Goal: Transaction & Acquisition: Book appointment/travel/reservation

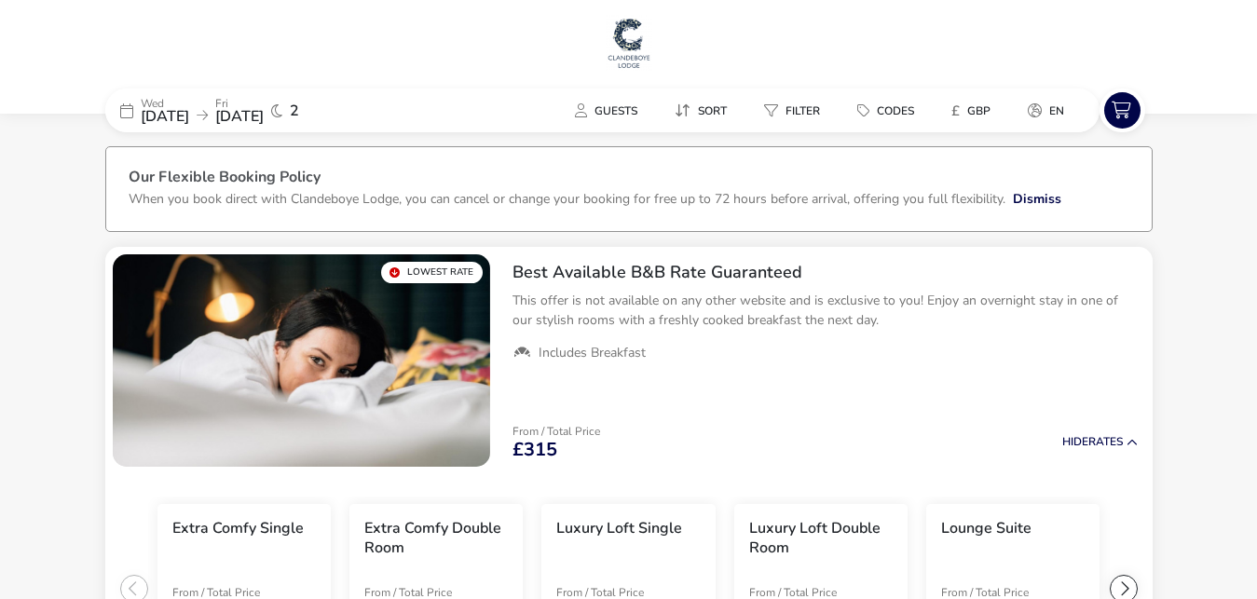
click at [159, 108] on span "10 Sep 2025" at bounding box center [165, 116] width 48 height 21
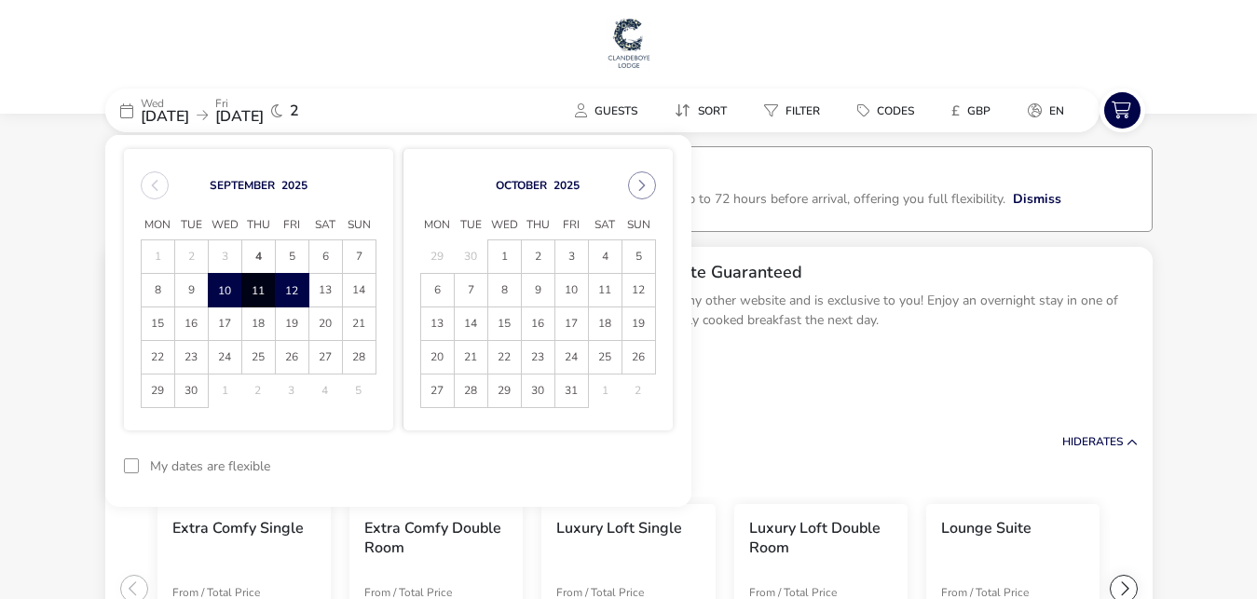
click at [259, 280] on span "11" at bounding box center [258, 290] width 33 height 33
click at [294, 287] on span "12" at bounding box center [292, 290] width 33 height 33
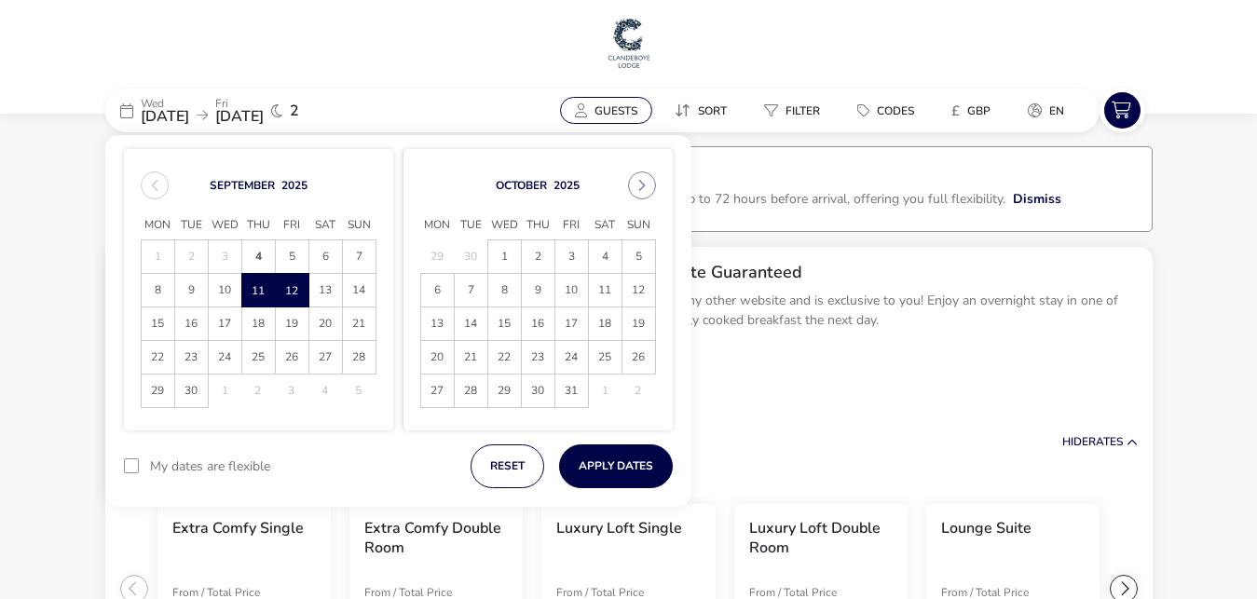
click at [606, 109] on span "Guests" at bounding box center [616, 110] width 43 height 15
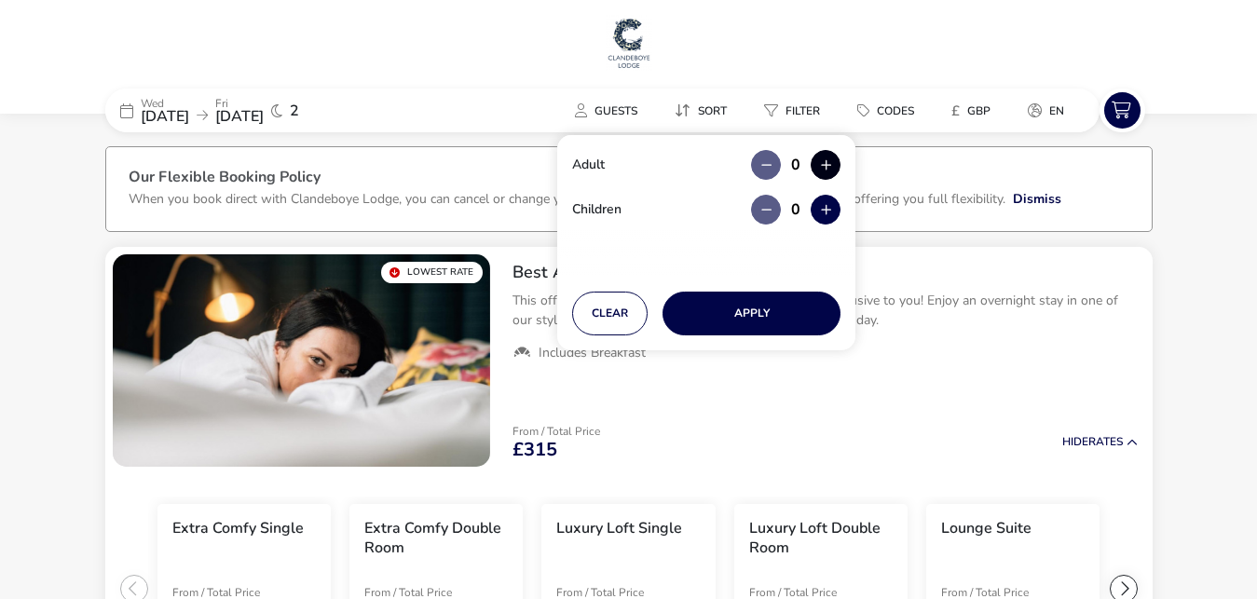
click at [826, 163] on button "button" at bounding box center [826, 165] width 30 height 30
type input "1"
click at [831, 206] on button "button" at bounding box center [826, 210] width 30 height 30
type input "1"
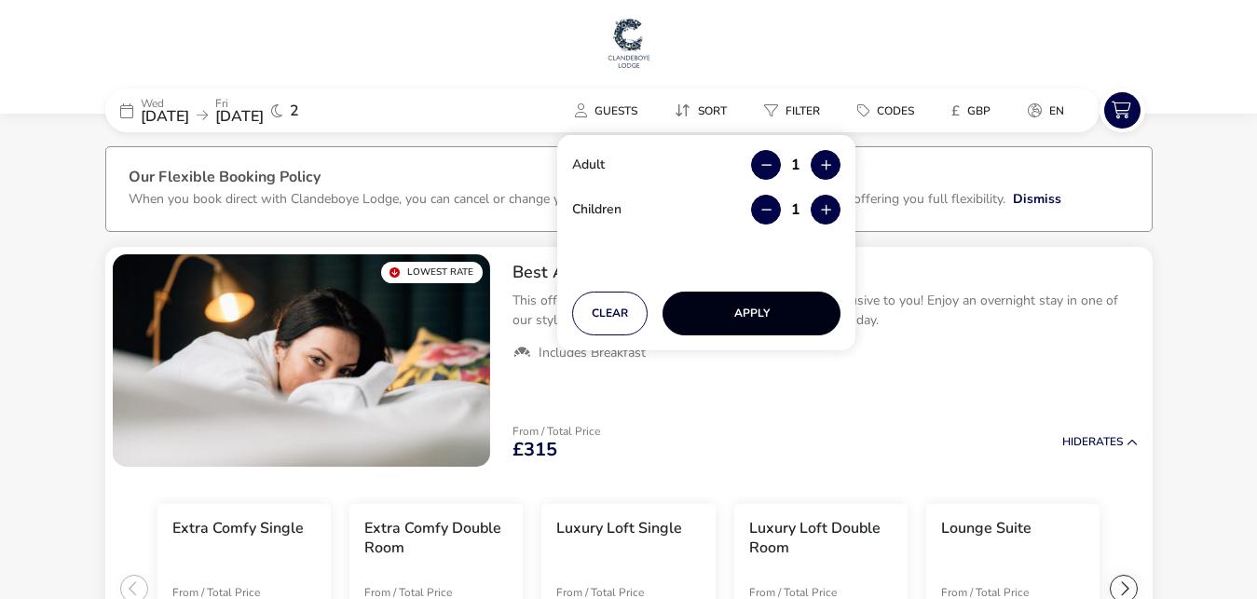
click at [757, 307] on button "Apply" at bounding box center [752, 314] width 178 height 44
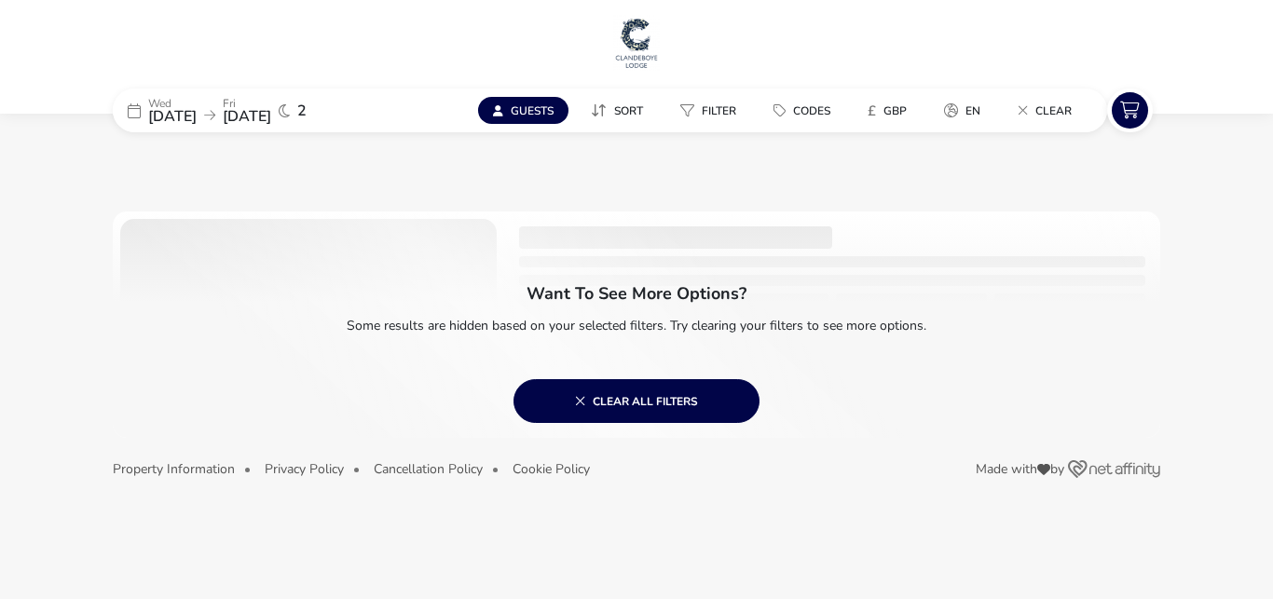
click at [882, 400] on div at bounding box center [636, 325] width 1047 height 226
